Goal: Task Accomplishment & Management: Manage account settings

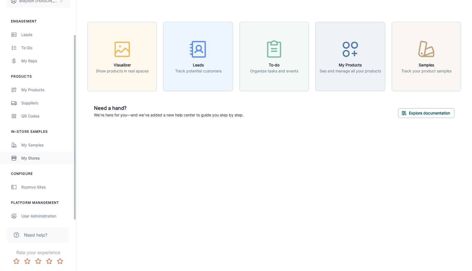
scroll to position [41, 0]
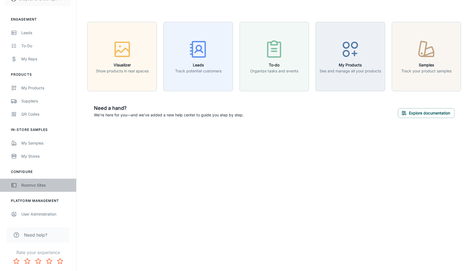
click at [35, 188] on link "Roomvo Sites" at bounding box center [38, 185] width 76 height 13
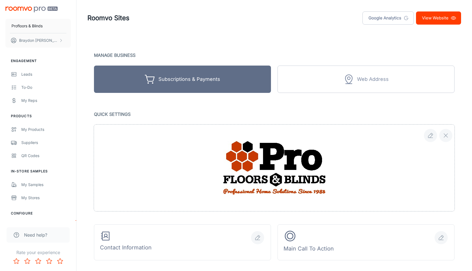
click at [213, 13] on div "Roomvo Sites Google Analytics View Website" at bounding box center [273, 18] width 373 height 14
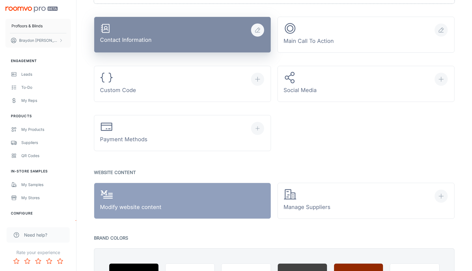
scroll to position [212, 0]
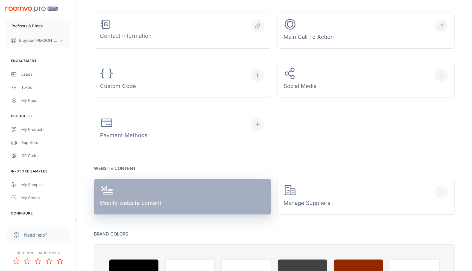
click at [171, 202] on link "Modify website content" at bounding box center [182, 197] width 177 height 36
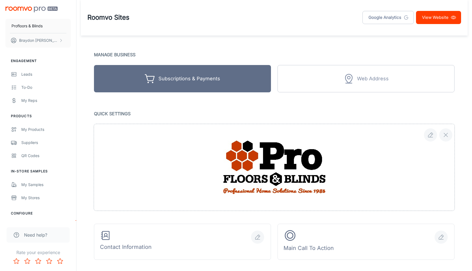
scroll to position [0, 0]
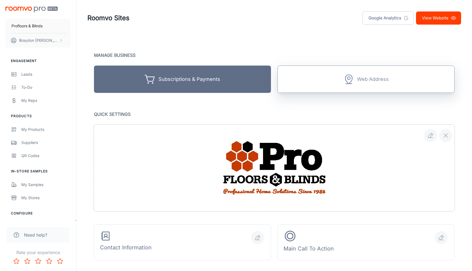
click at [329, 79] on button "Web Address" at bounding box center [365, 79] width 177 height 27
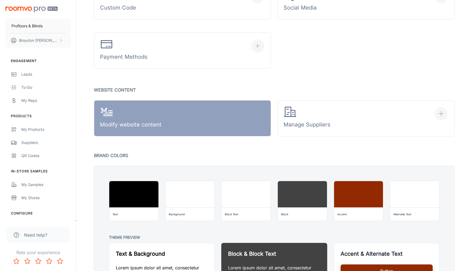
scroll to position [290, 0]
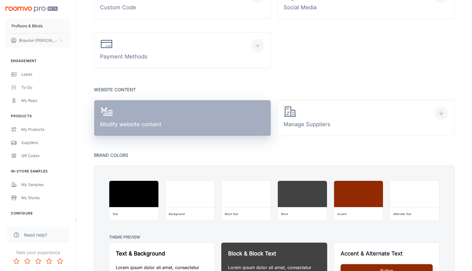
click at [167, 117] on link "Modify website content" at bounding box center [182, 118] width 177 height 36
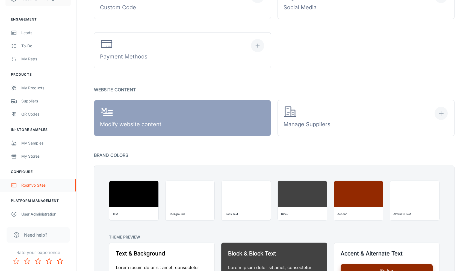
scroll to position [317, 0]
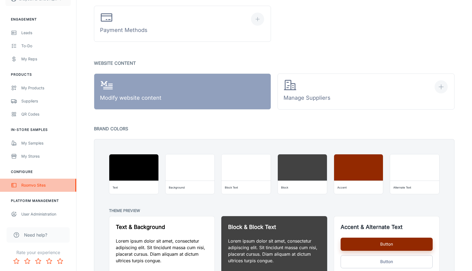
click at [35, 186] on div "Roomvo Sites" at bounding box center [45, 185] width 49 height 6
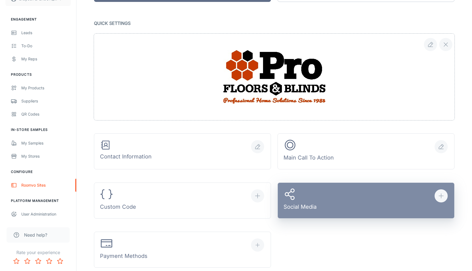
scroll to position [0, 0]
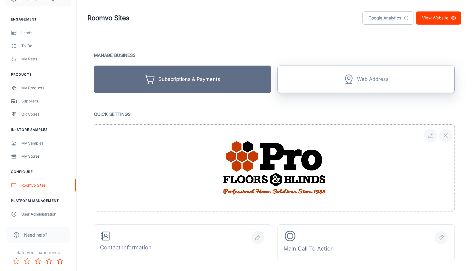
click at [362, 85] on button "Web Address" at bounding box center [365, 79] width 177 height 27
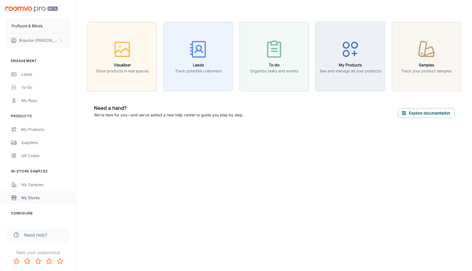
click at [29, 197] on div "My Stores" at bounding box center [45, 198] width 49 height 6
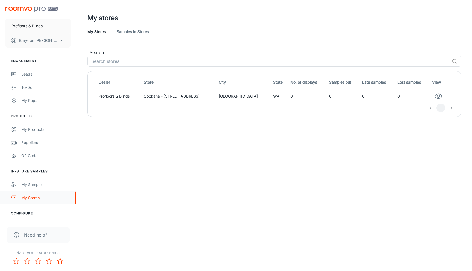
scroll to position [41, 0]
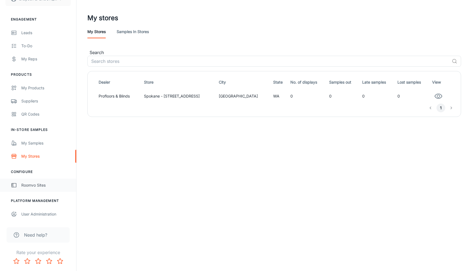
click at [42, 186] on div "Roomvo Sites" at bounding box center [45, 185] width 49 height 6
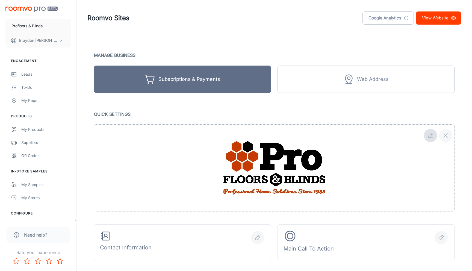
click at [430, 135] on icon "button" at bounding box center [430, 135] width 7 height 7
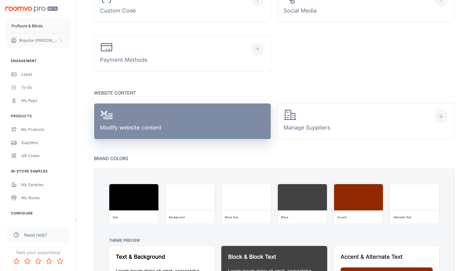
scroll to position [286, 0]
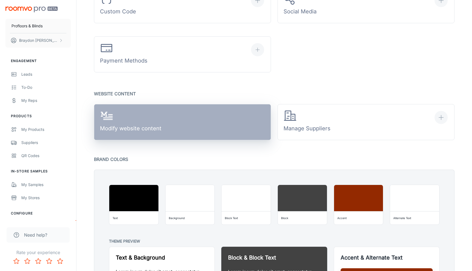
click at [168, 112] on link "Modify website content" at bounding box center [182, 122] width 177 height 36
